Goal: Contribute content

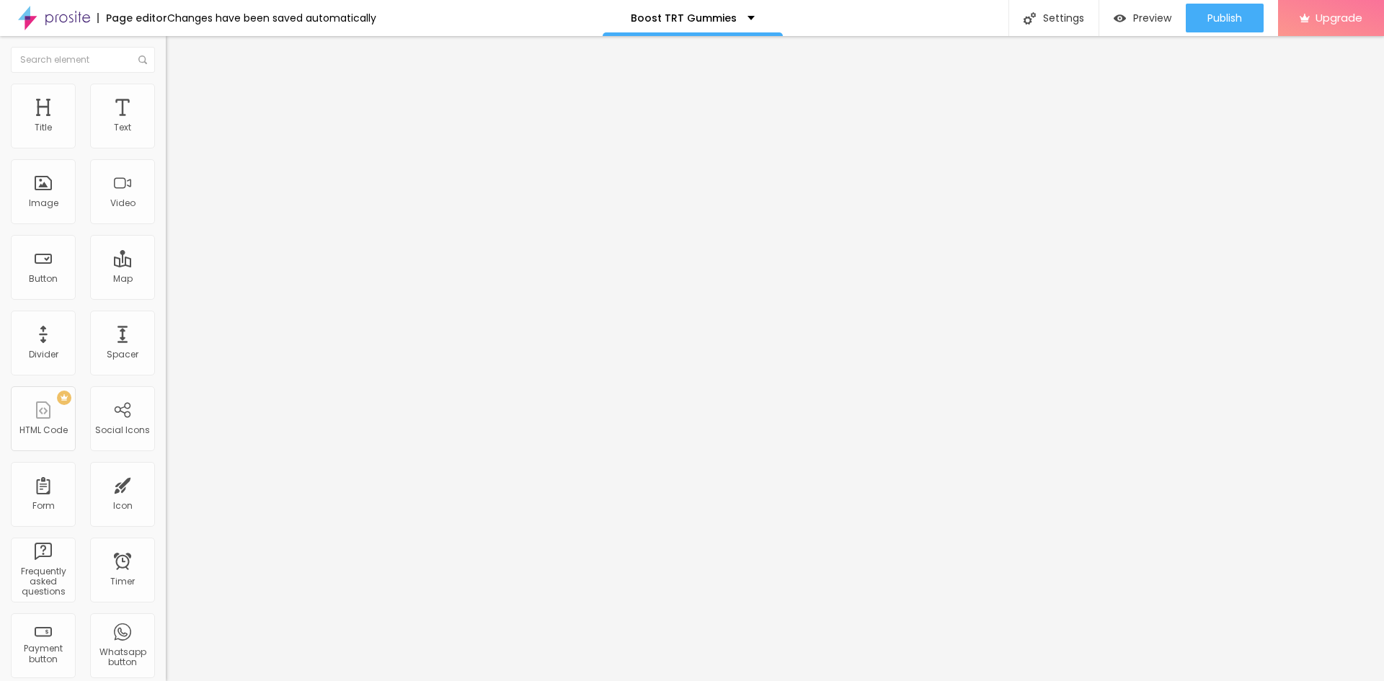
click at [179, 85] on span "Content" at bounding box center [196, 79] width 35 height 12
click at [166, 98] on img at bounding box center [172, 104] width 13 height 13
click at [166, 97] on ul "Content Style Advanced" at bounding box center [249, 90] width 166 height 43
click at [179, 97] on span "Style" at bounding box center [189, 93] width 21 height 12
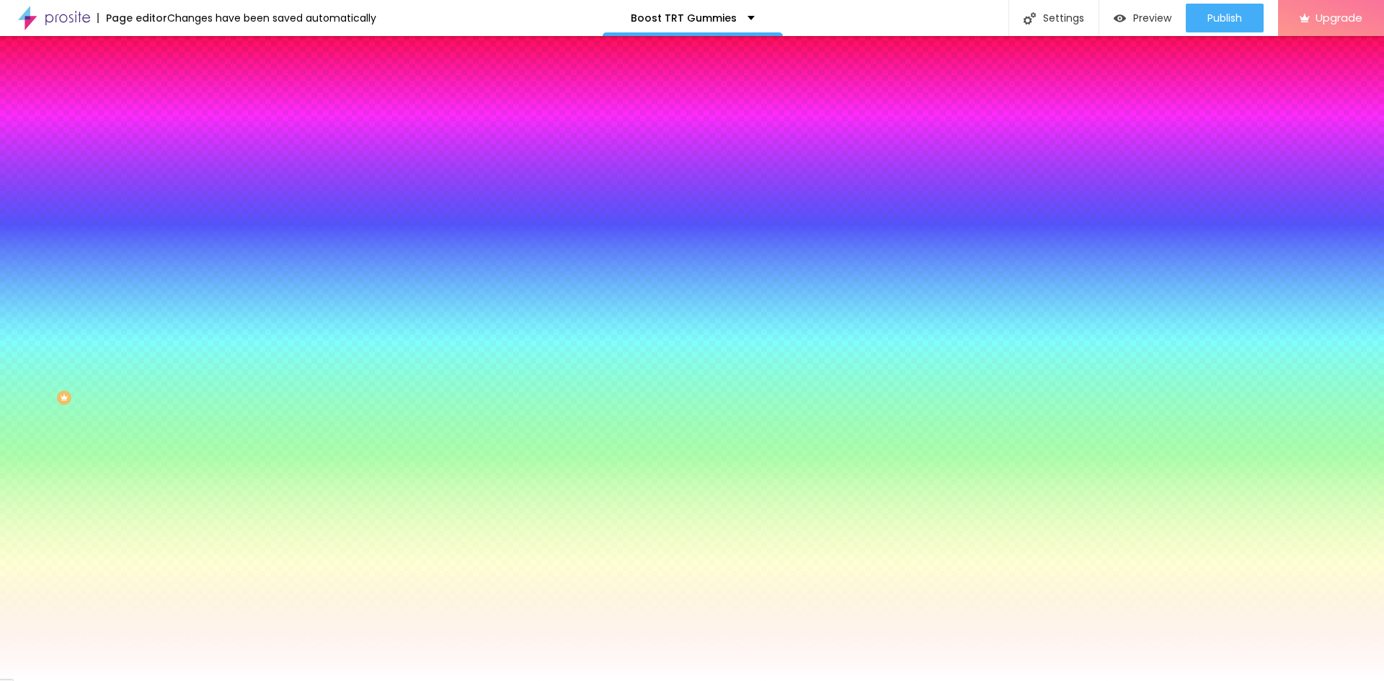
click at [166, 84] on li "Content" at bounding box center [249, 76] width 166 height 14
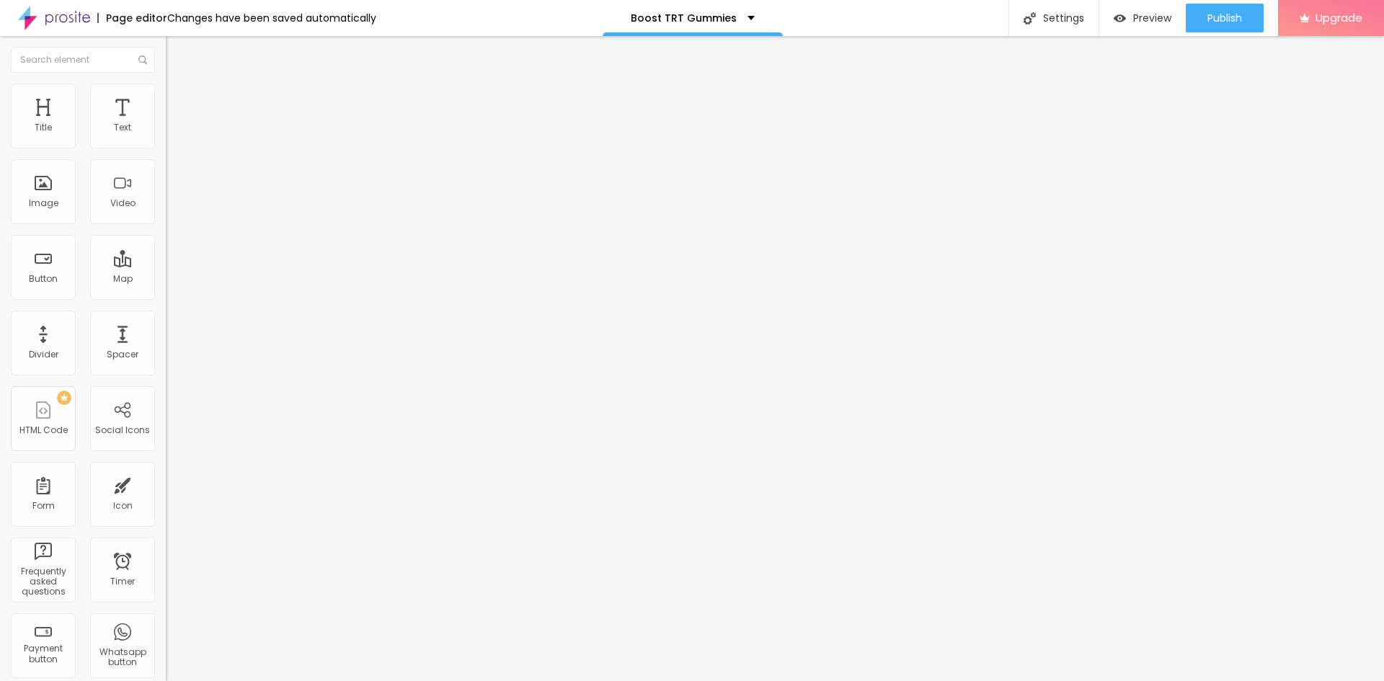
click at [177, 57] on img "button" at bounding box center [183, 53] width 12 height 12
click at [49, 210] on div "Image" at bounding box center [43, 191] width 65 height 65
click at [166, 124] on span "Add image" at bounding box center [195, 118] width 59 height 12
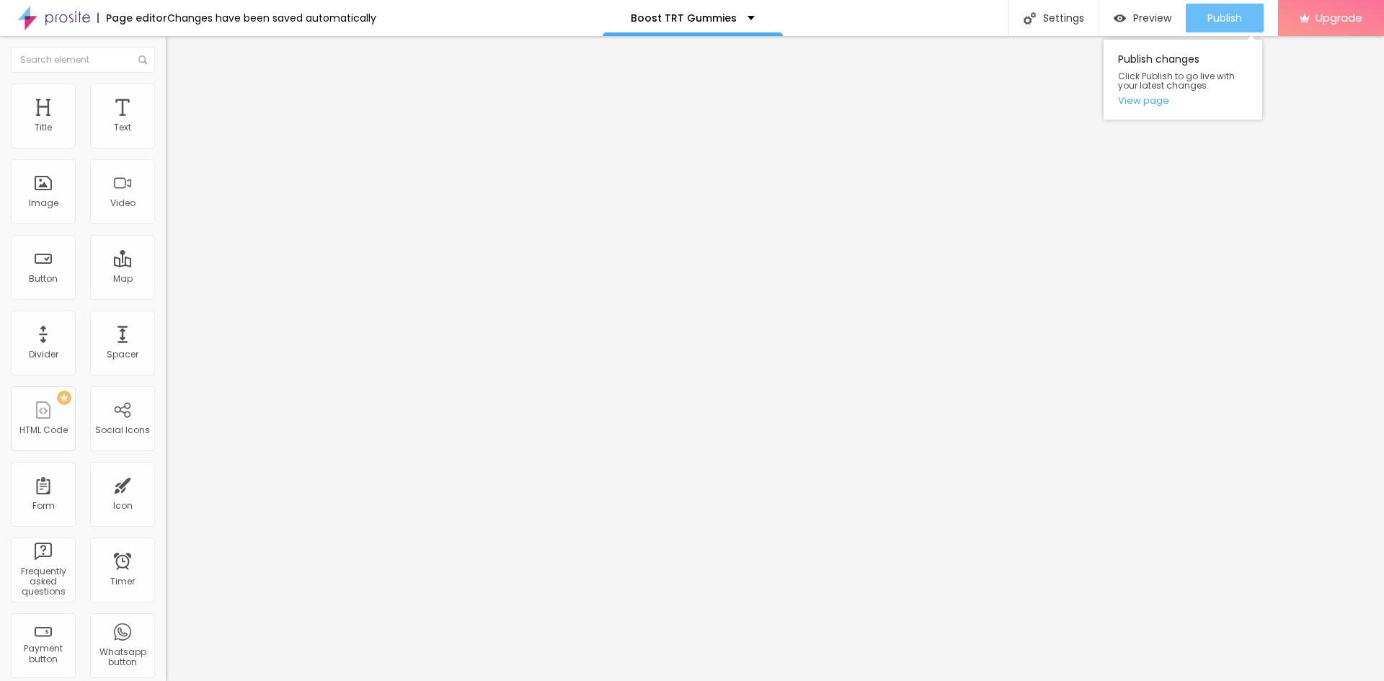
click at [1242, 18] on button "Publish" at bounding box center [1225, 18] width 78 height 29
click at [1130, 25] on div "Preview" at bounding box center [1130, 18] width 58 height 29
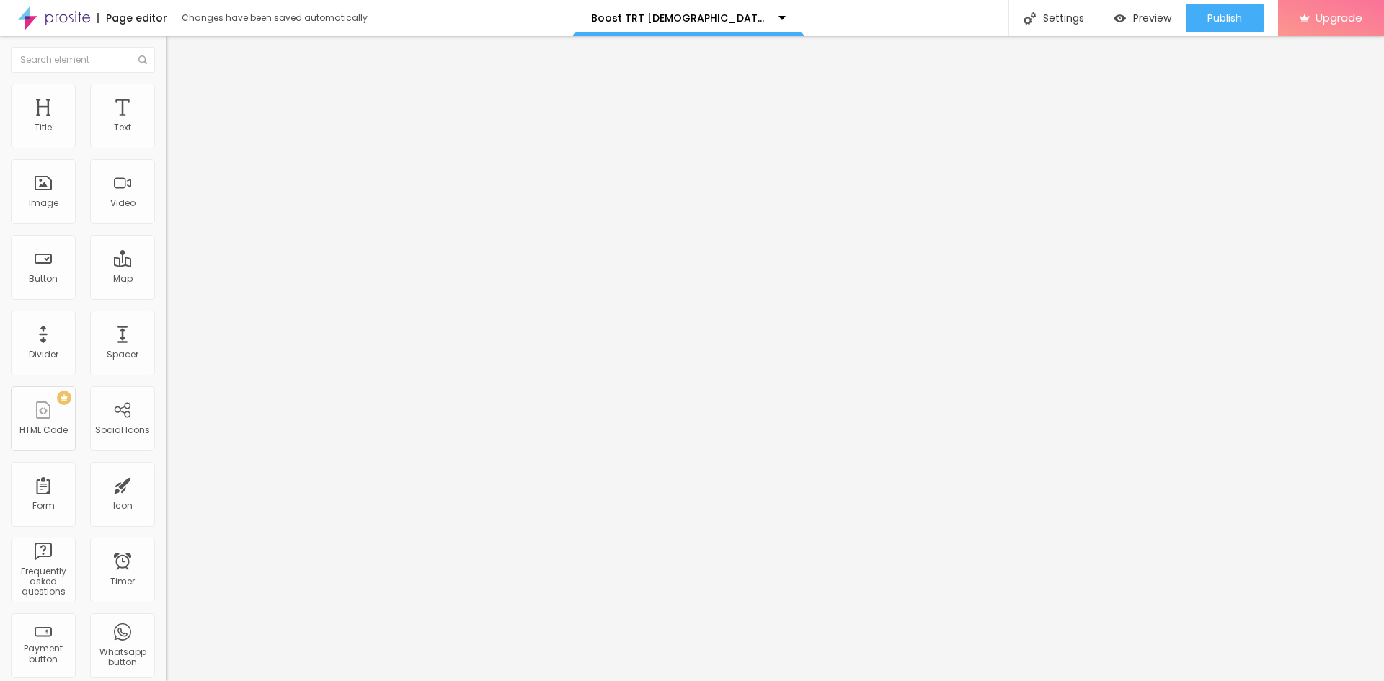
click at [177, 57] on img "button" at bounding box center [183, 53] width 12 height 12
click at [166, 124] on span "Add image" at bounding box center [195, 118] width 59 height 12
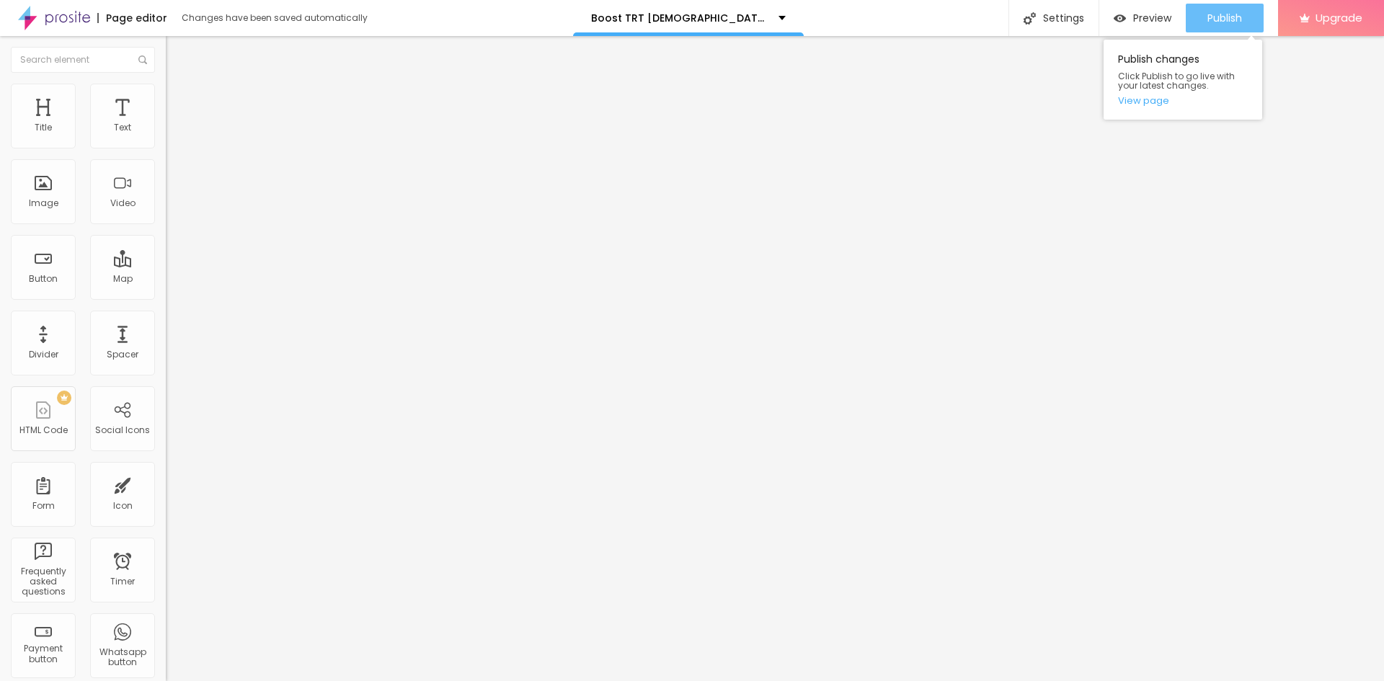
click at [1218, 17] on span "Publish" at bounding box center [1224, 18] width 35 height 12
click at [1133, 21] on span "Preview" at bounding box center [1152, 18] width 38 height 12
